Goal: Navigation & Orientation: Find specific page/section

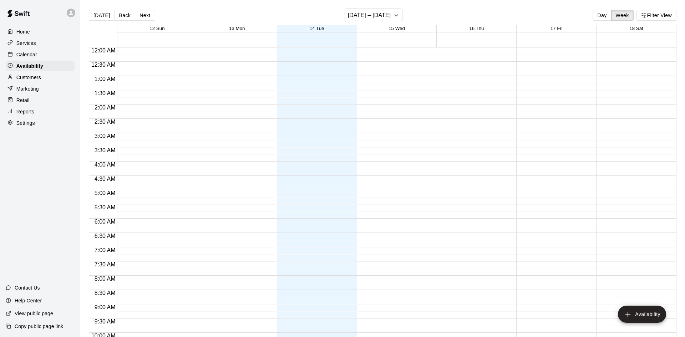
scroll to position [387, 0]
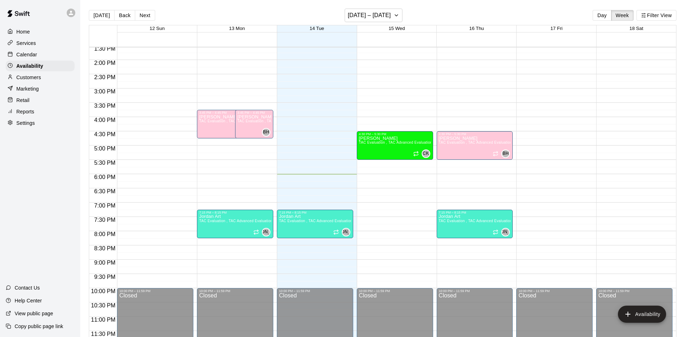
click at [25, 53] on p "Calendar" at bounding box center [26, 54] width 21 height 7
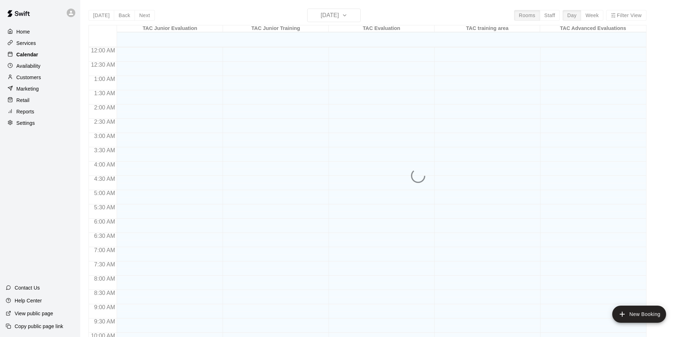
scroll to position [366, 0]
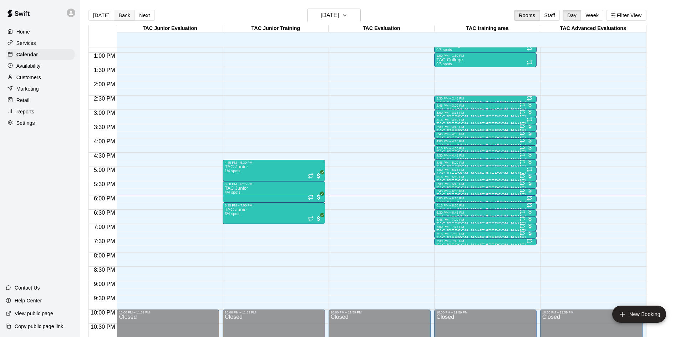
click at [118, 16] on button "Back" at bounding box center [124, 15] width 21 height 11
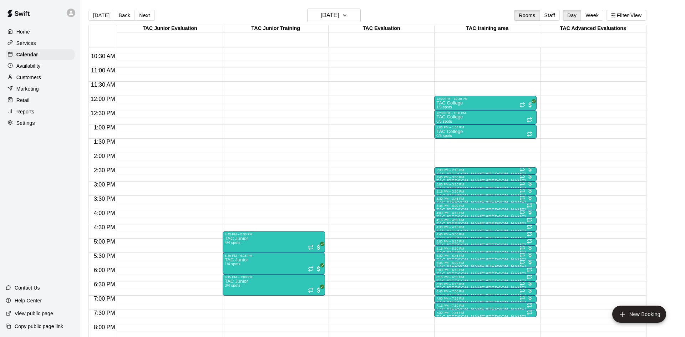
scroll to position [302, 0]
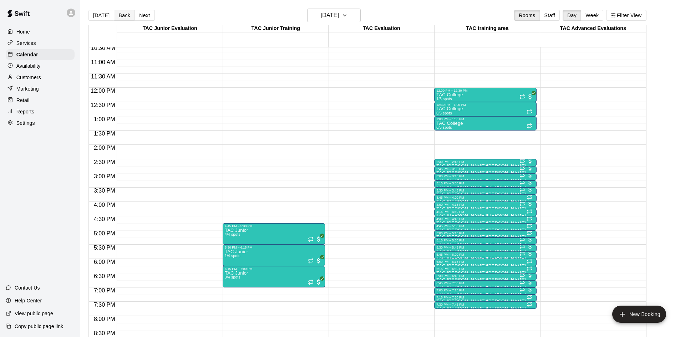
click at [121, 16] on button "Back" at bounding box center [124, 15] width 21 height 11
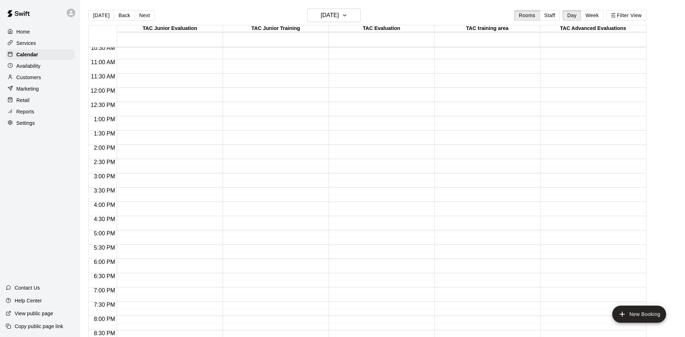
click at [33, 79] on p "Customers" at bounding box center [28, 77] width 25 height 7
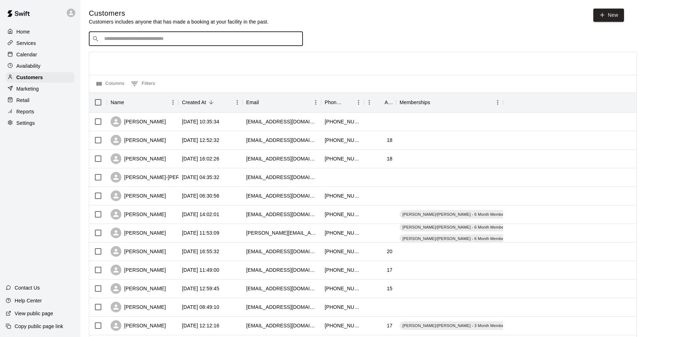
click at [207, 36] on input "Search customers by name or email" at bounding box center [201, 38] width 198 height 7
type input "*******"
click at [143, 81] on div "[PERSON_NAME] [PERSON_NAME][EMAIL_ADDRESS][DOMAIN_NAME]" at bounding box center [147, 80] width 77 height 15
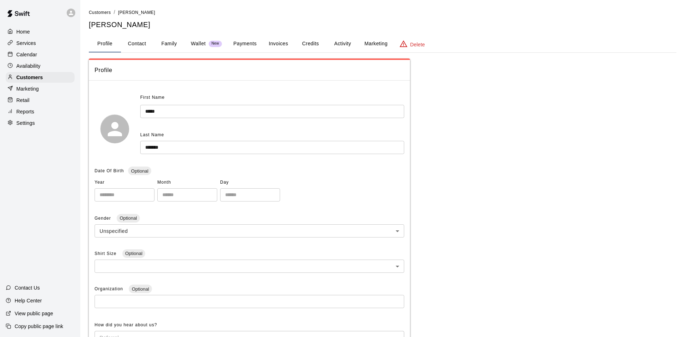
click at [314, 44] on button "Credits" at bounding box center [310, 43] width 32 height 17
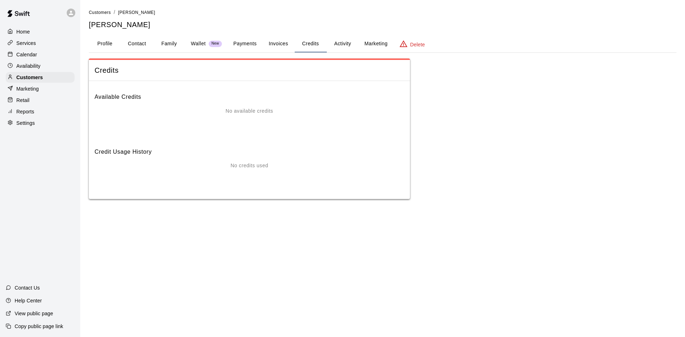
click at [341, 46] on button "Activity" at bounding box center [343, 43] width 32 height 17
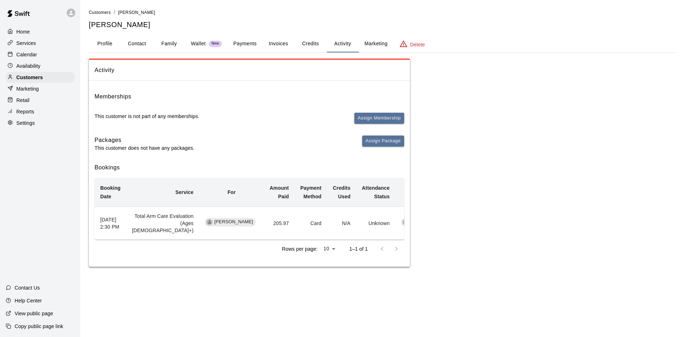
click at [40, 60] on div "Calendar" at bounding box center [40, 54] width 69 height 11
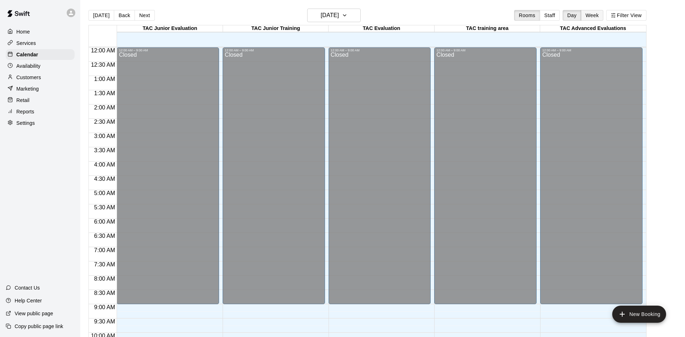
scroll to position [366, 0]
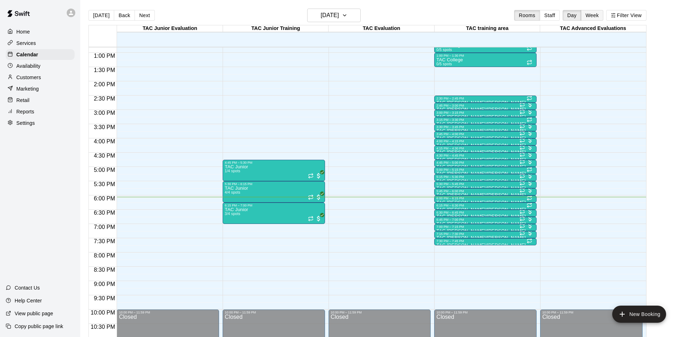
click at [589, 12] on button "Week" at bounding box center [592, 15] width 22 height 11
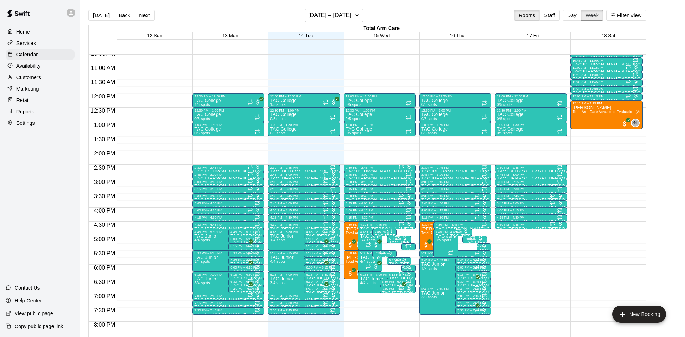
scroll to position [305, 0]
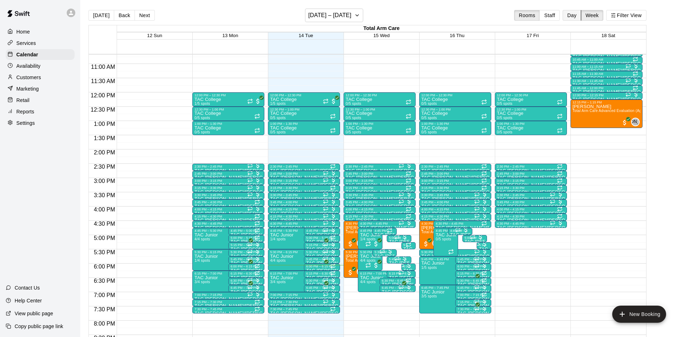
click at [576, 16] on button "Day" at bounding box center [572, 15] width 19 height 11
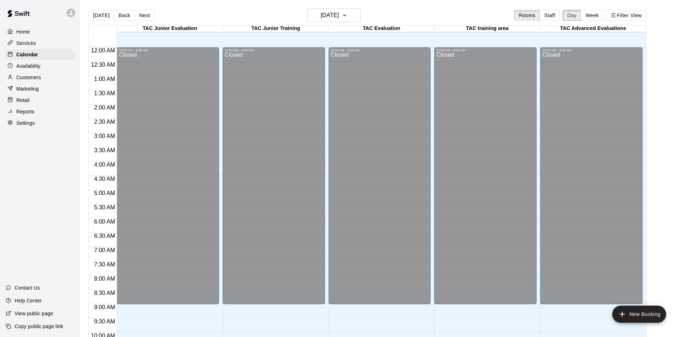
scroll to position [387, 0]
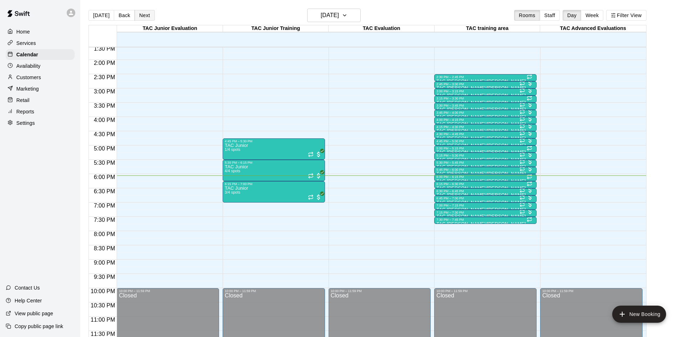
click at [142, 11] on button "Next" at bounding box center [145, 15] width 20 height 11
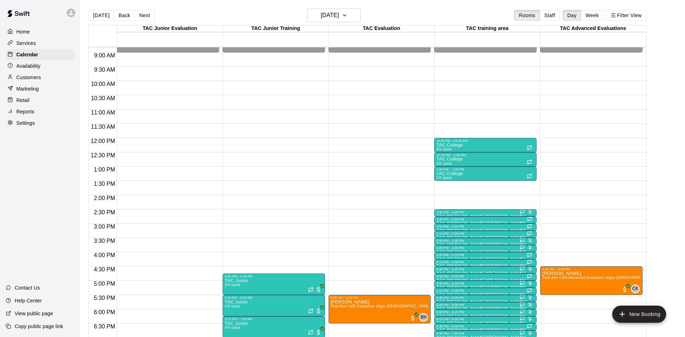
scroll to position [254, 0]
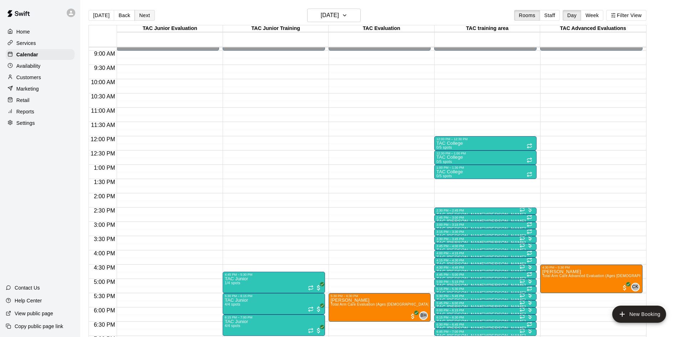
click at [150, 15] on button "Next" at bounding box center [145, 15] width 20 height 11
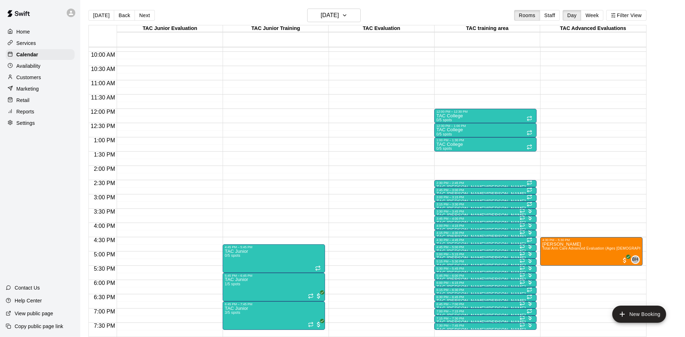
scroll to position [280, 0]
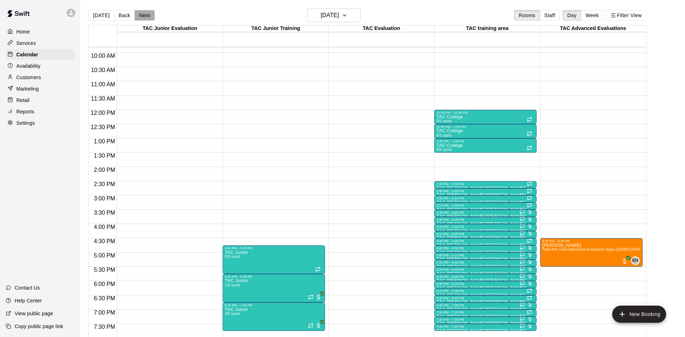
click at [146, 17] on button "Next" at bounding box center [145, 15] width 20 height 11
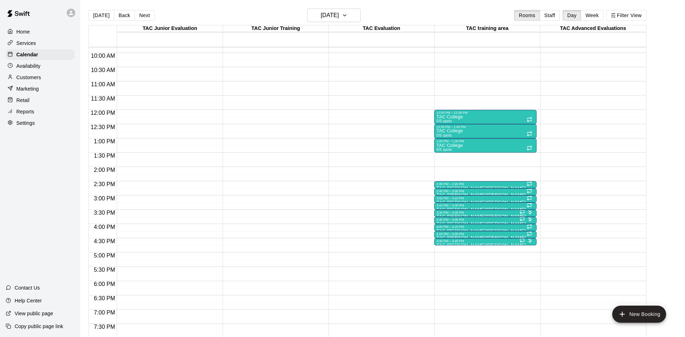
scroll to position [205, 0]
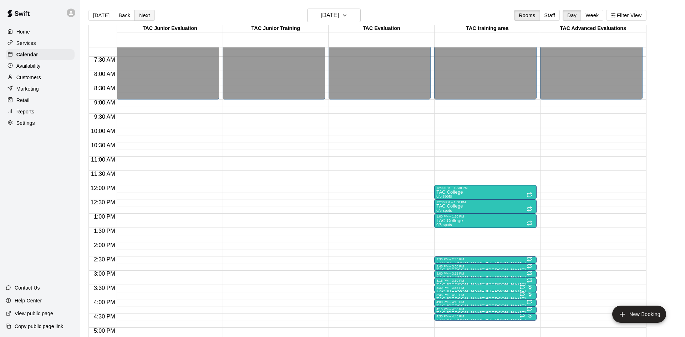
click at [145, 13] on button "Next" at bounding box center [145, 15] width 20 height 11
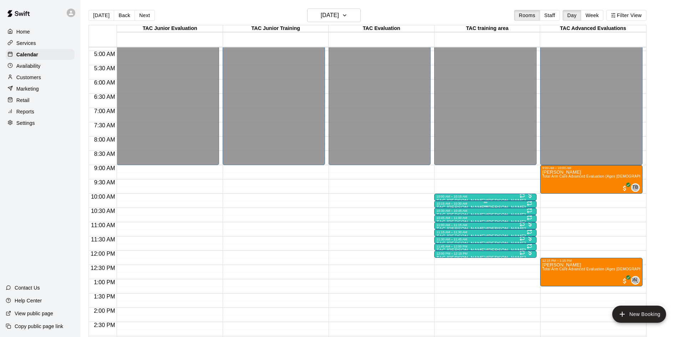
scroll to position [140, 0]
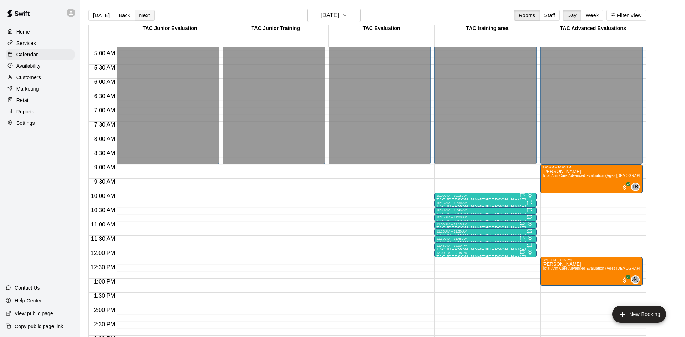
click at [141, 17] on button "Next" at bounding box center [145, 15] width 20 height 11
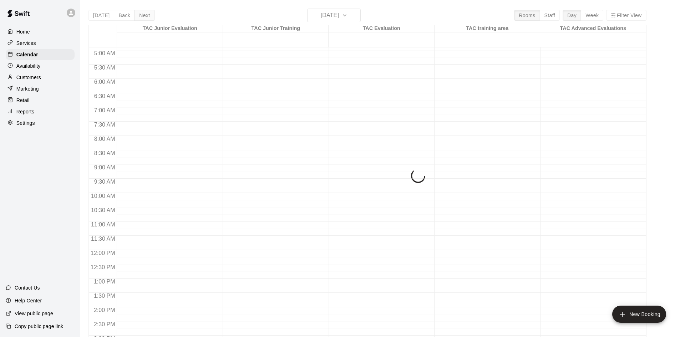
click at [141, 17] on div "[DATE] Back [DATE][DATE] Rooms Staff Day Week Filter View TAC Junior Evaluation…" at bounding box center [367, 177] width 558 height 337
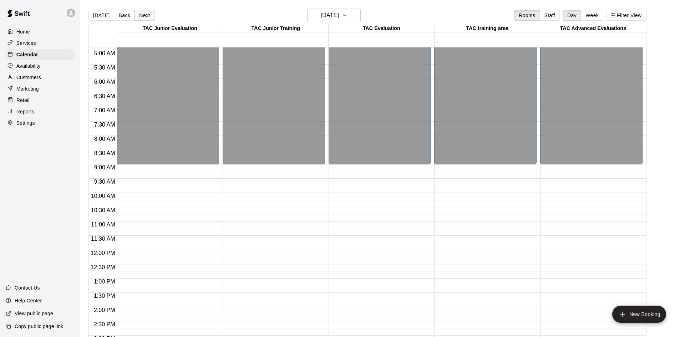
click at [143, 15] on button "Next" at bounding box center [145, 15] width 20 height 11
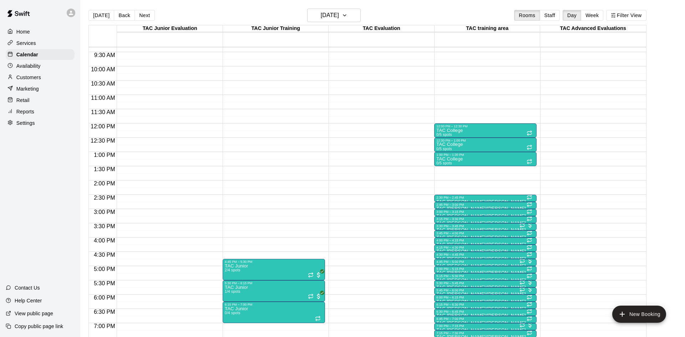
scroll to position [248, 0]
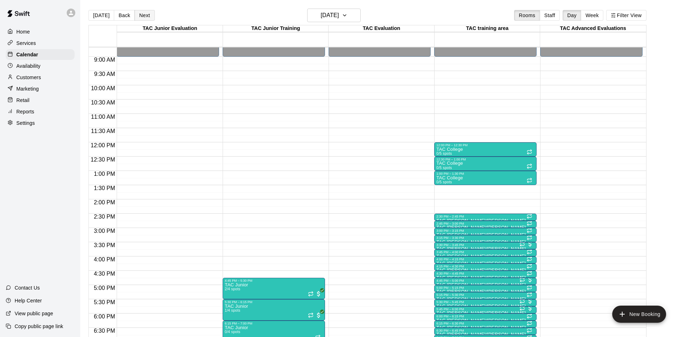
click at [149, 16] on button "Next" at bounding box center [145, 15] width 20 height 11
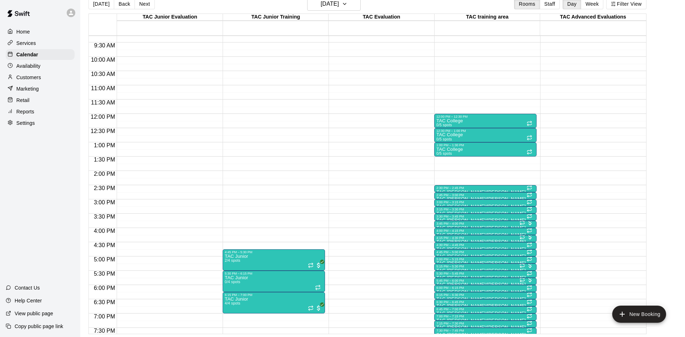
scroll to position [217, 0]
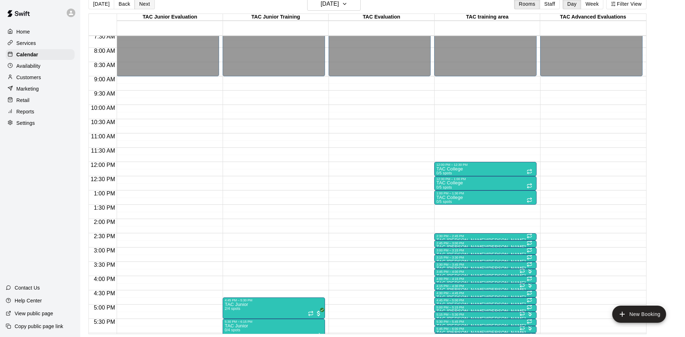
click at [146, 6] on button "Next" at bounding box center [145, 4] width 20 height 11
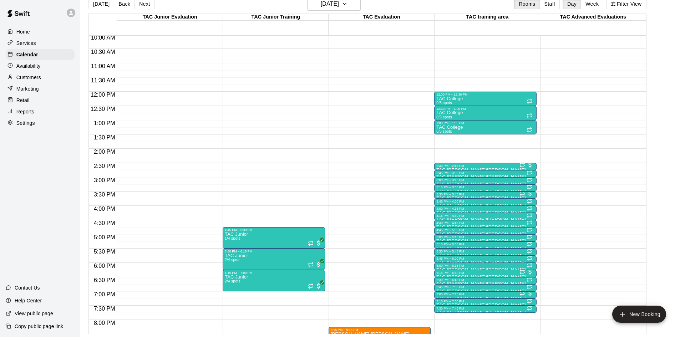
scroll to position [270, 0]
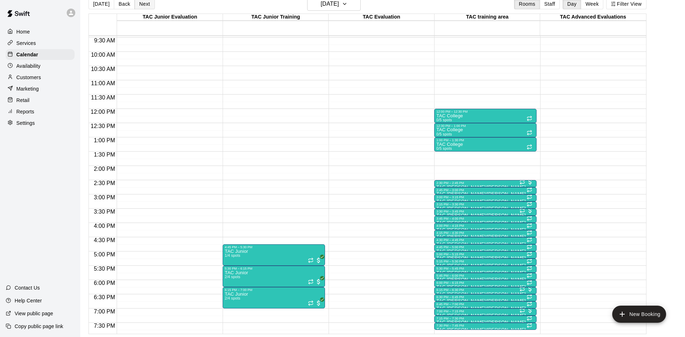
click at [146, 4] on button "Next" at bounding box center [145, 4] width 20 height 11
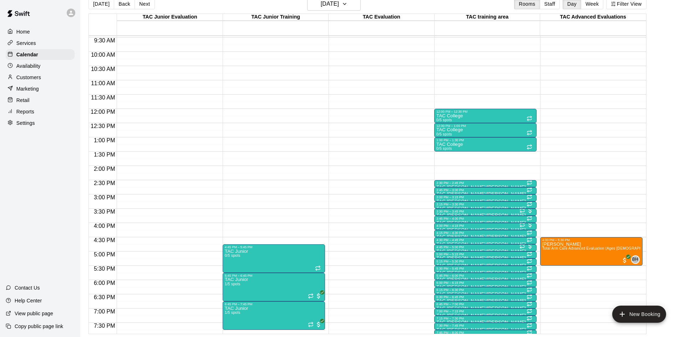
scroll to position [280, 0]
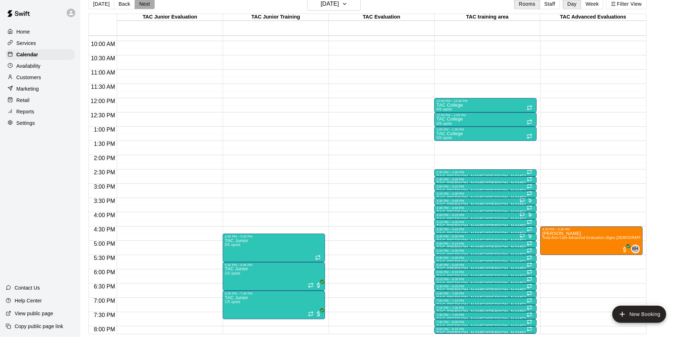
click at [145, 8] on button "Next" at bounding box center [145, 4] width 20 height 11
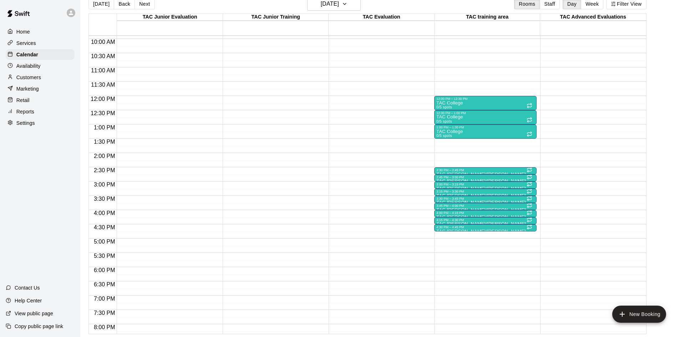
scroll to position [266, 0]
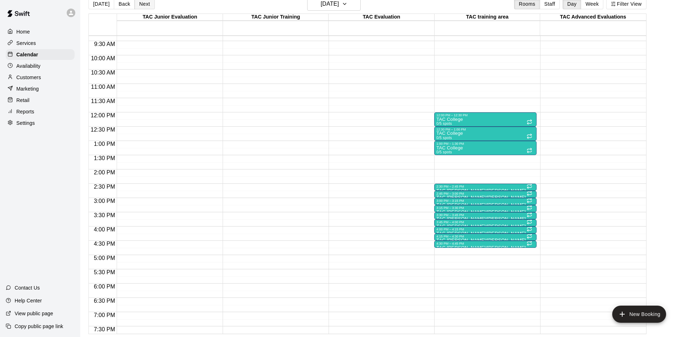
click at [148, 2] on button "Next" at bounding box center [145, 4] width 20 height 11
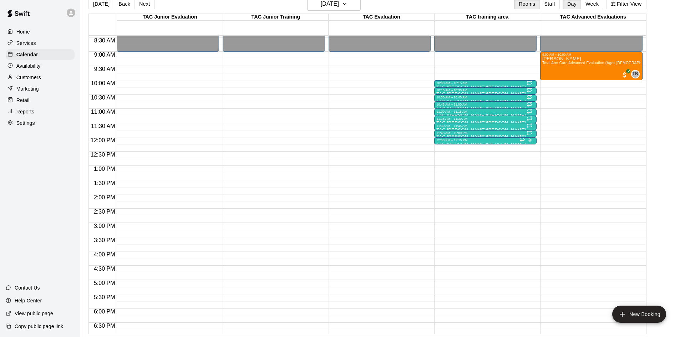
scroll to position [241, 0]
click at [146, 5] on button "Next" at bounding box center [145, 4] width 20 height 11
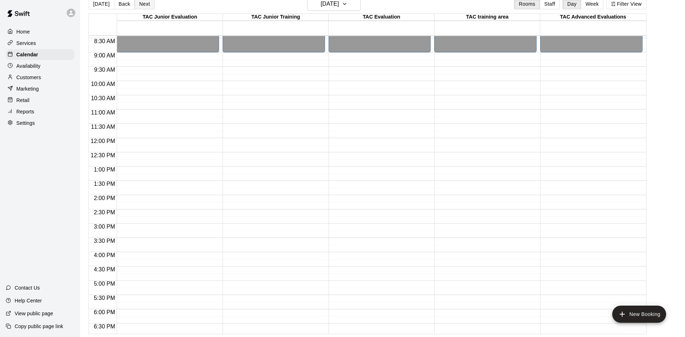
click at [146, 5] on button "Next" at bounding box center [145, 4] width 20 height 11
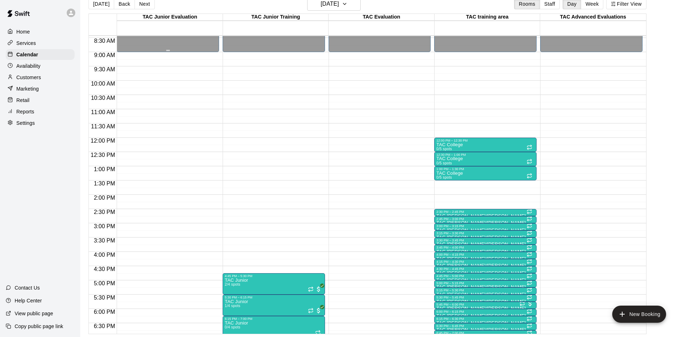
scroll to position [232, 0]
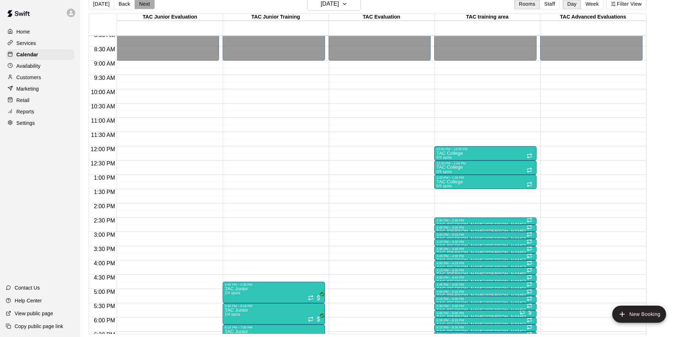
click at [138, 3] on button "Next" at bounding box center [145, 4] width 20 height 11
click at [599, 5] on button "Week" at bounding box center [592, 4] width 22 height 11
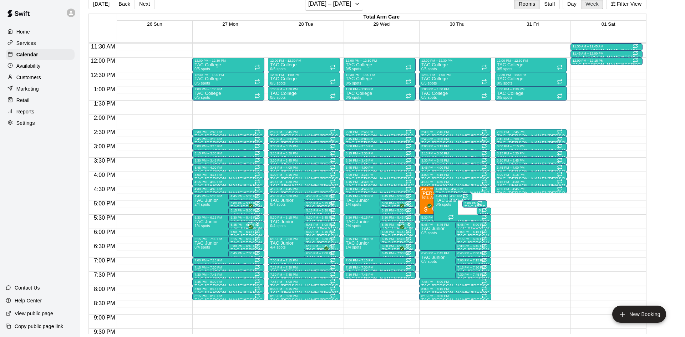
scroll to position [352, 0]
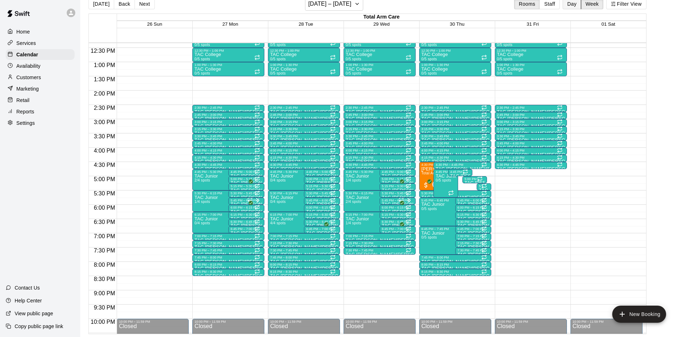
click at [569, 5] on button "Day" at bounding box center [572, 4] width 19 height 11
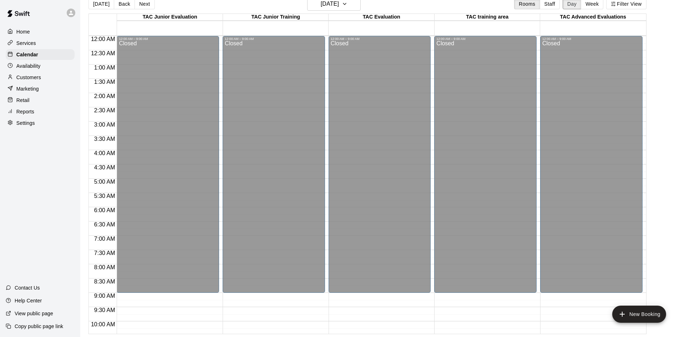
scroll to position [387, 0]
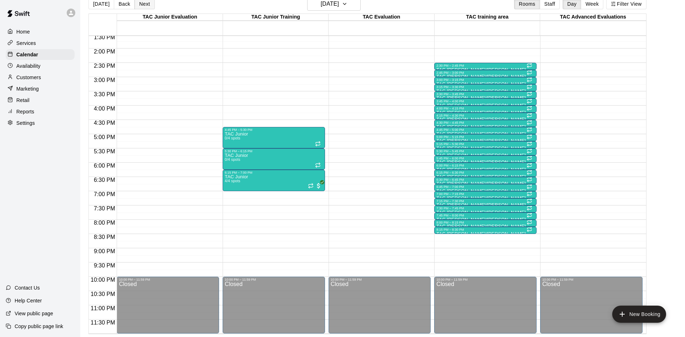
click at [141, 6] on button "Next" at bounding box center [145, 4] width 20 height 11
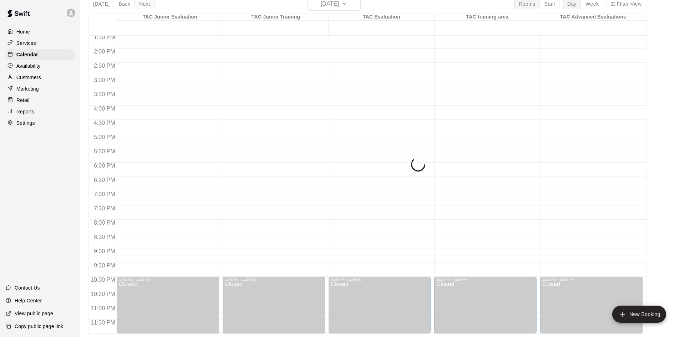
click at [141, 6] on div "[DATE] Back [DATE][DATE] Rooms Staff Day Week Filter View TAC Junior Evaluation…" at bounding box center [367, 165] width 558 height 337
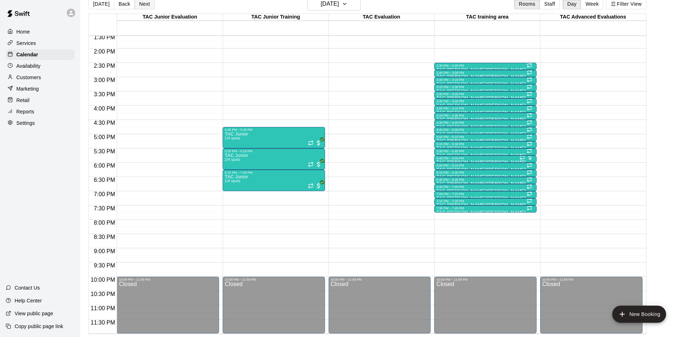
click at [140, 3] on button "Next" at bounding box center [145, 4] width 20 height 11
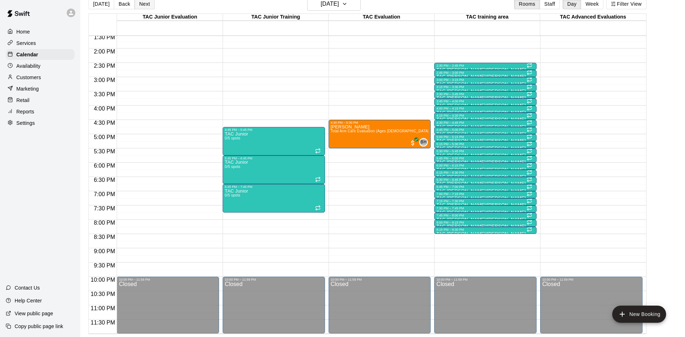
click at [148, 2] on button "Next" at bounding box center [145, 4] width 20 height 11
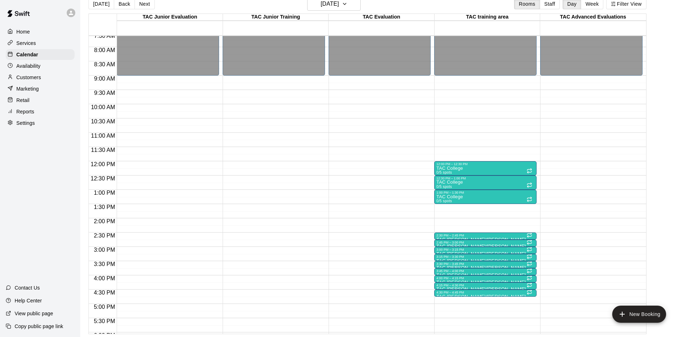
scroll to position [217, 0]
click at [142, 3] on button "Next" at bounding box center [145, 4] width 20 height 11
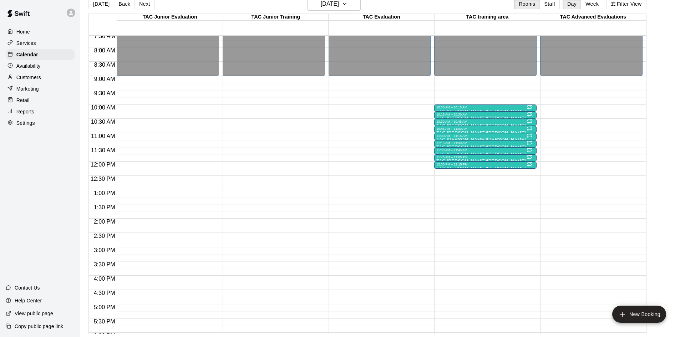
scroll to position [314, 0]
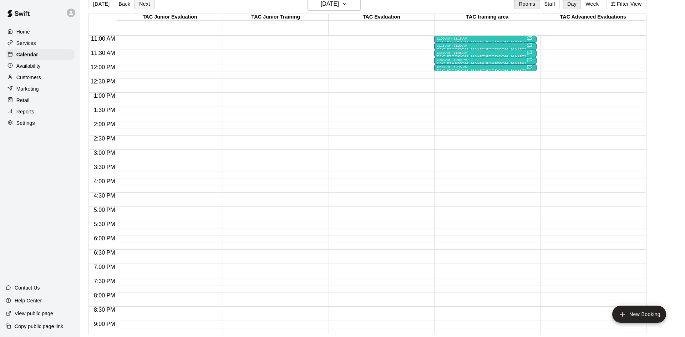
click at [146, 7] on button "Next" at bounding box center [145, 4] width 20 height 11
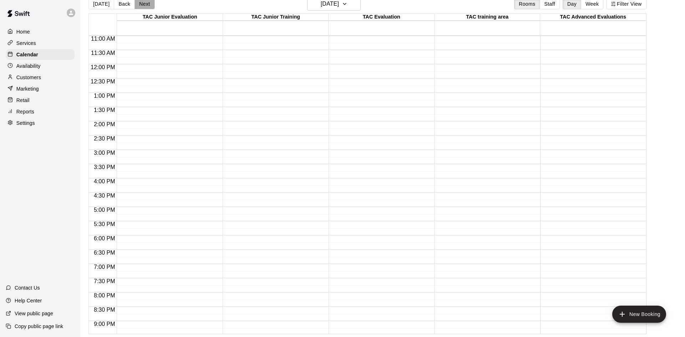
click at [146, 6] on button "Next" at bounding box center [145, 4] width 20 height 11
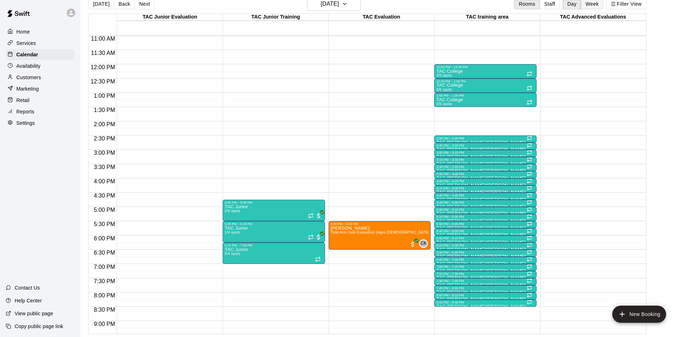
click at [590, 2] on button "Week" at bounding box center [592, 4] width 22 height 11
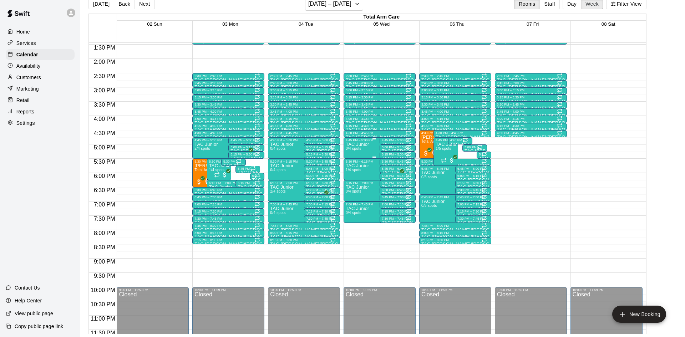
scroll to position [232, 0]
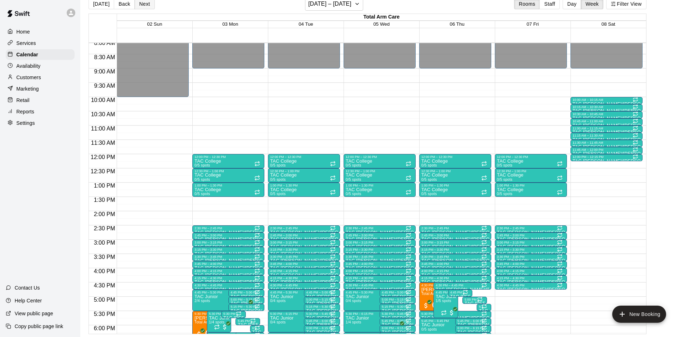
click at [138, 6] on button "Next" at bounding box center [145, 4] width 20 height 11
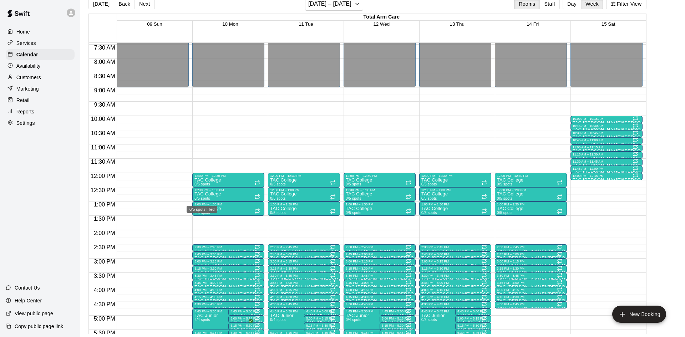
scroll to position [212, 0]
click at [105, 3] on button "[DATE]" at bounding box center [101, 4] width 26 height 11
click at [39, 55] on div "Calendar" at bounding box center [40, 54] width 69 height 11
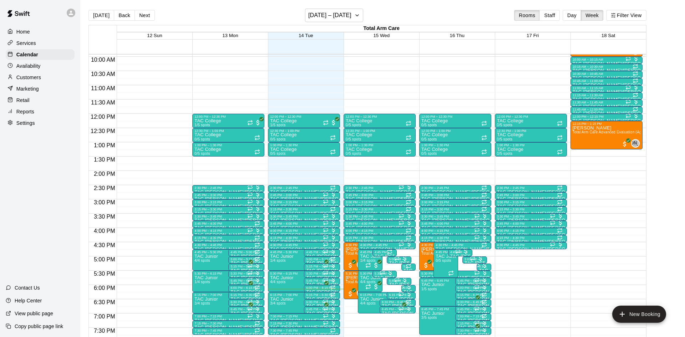
scroll to position [293, 0]
